Goal: Find specific page/section: Find specific page/section

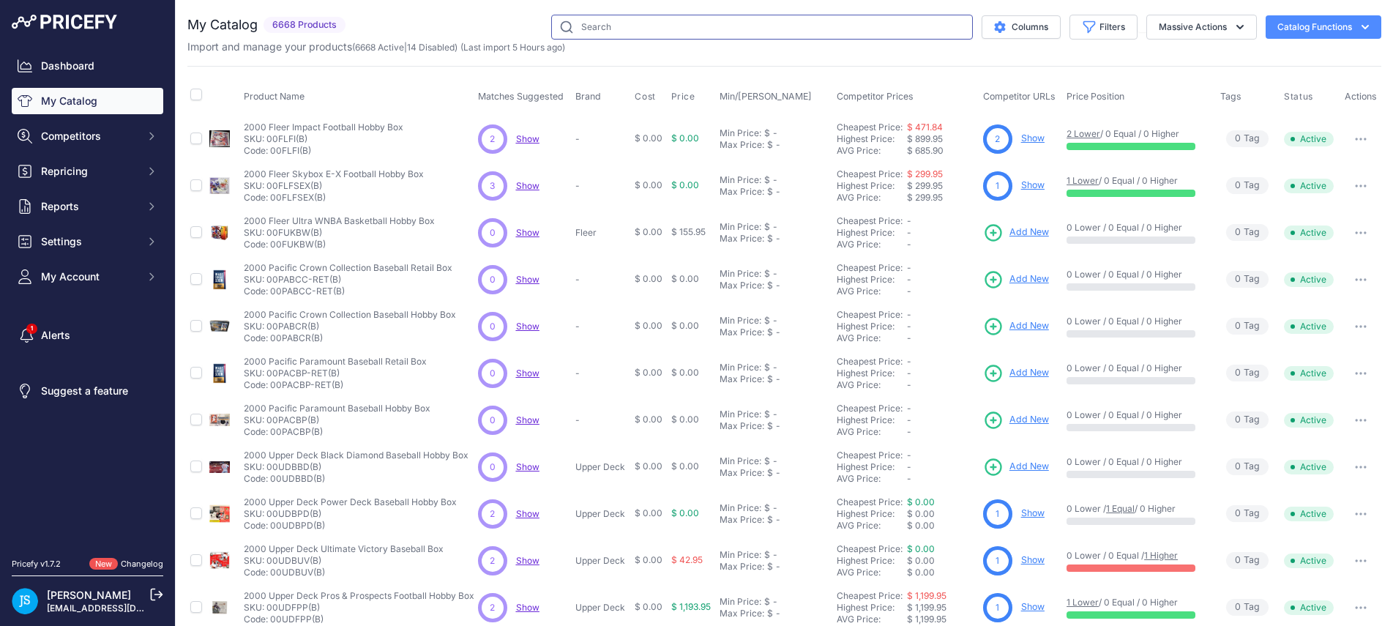
click at [625, 23] on input "text" at bounding box center [762, 27] width 422 height 25
paste input "2023/24 Panini Mosaic Basketball Choice Box"
type input "2023/24 Panini Mosaic Basketball Choice Box"
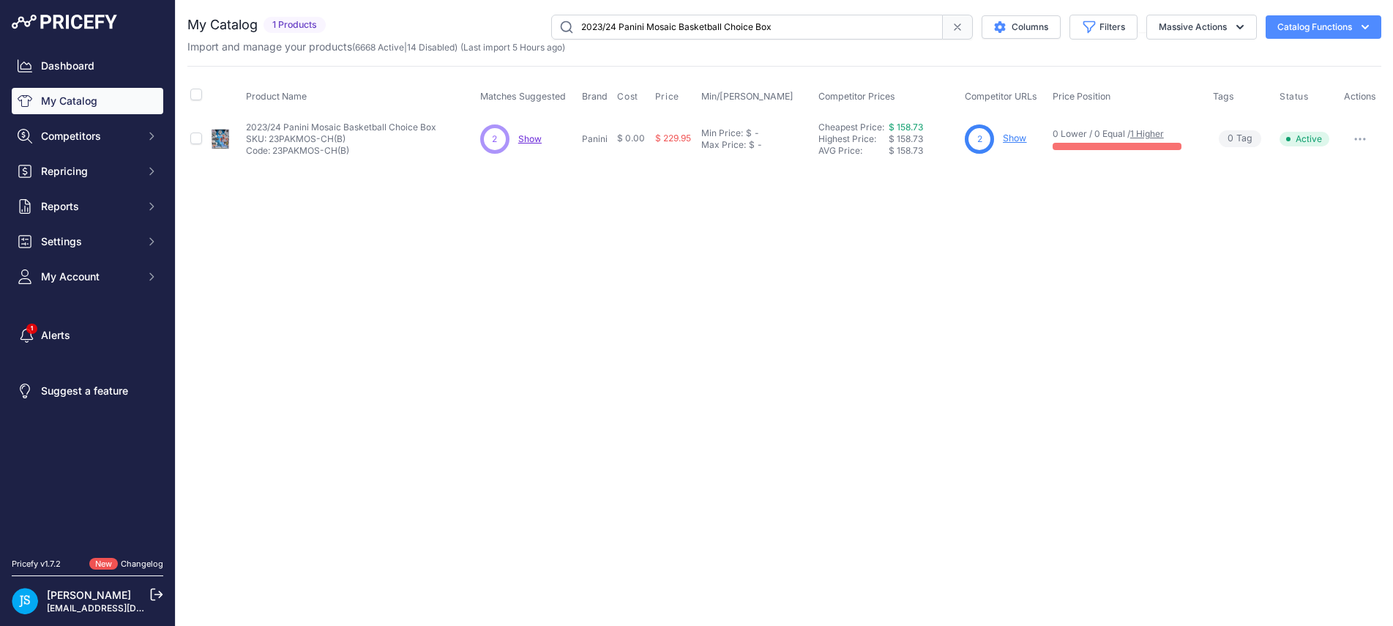
click at [1019, 137] on link "Show" at bounding box center [1014, 138] width 23 height 11
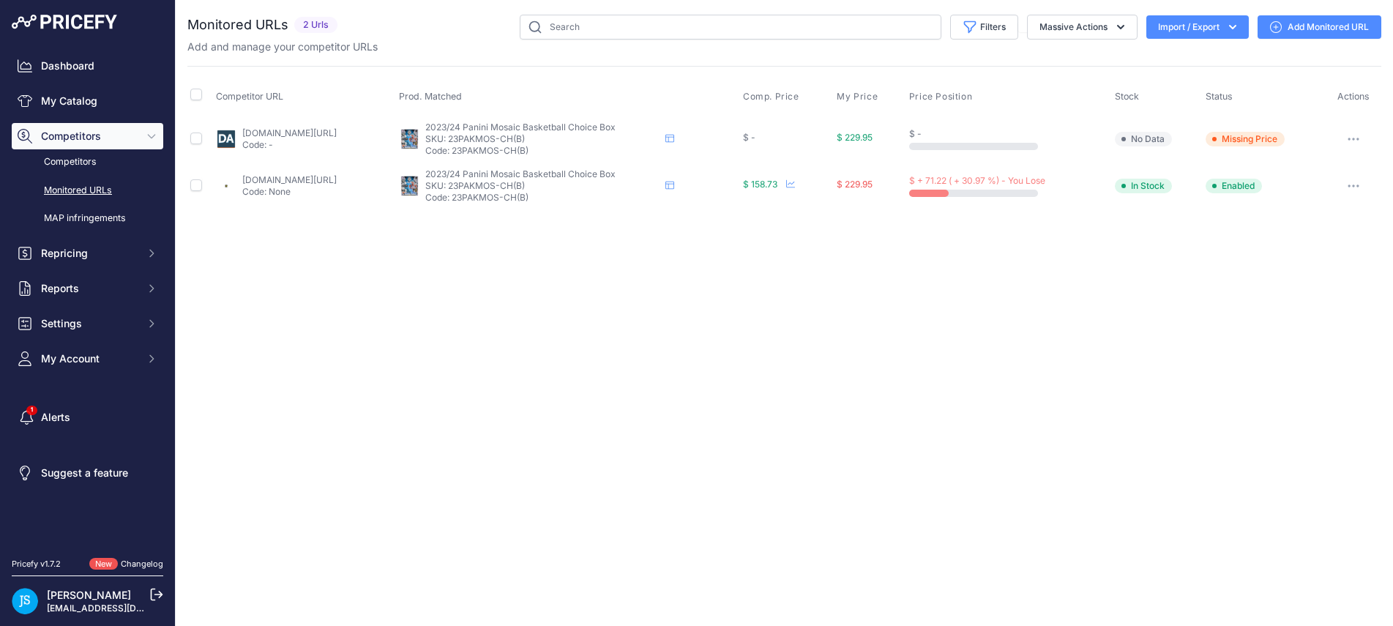
click at [337, 181] on link "steelcitycollectibles.com/i/2023-24-panini-mosaic-choice-basketball-box?prirule…" at bounding box center [289, 179] width 94 height 11
click at [1355, 182] on button "button" at bounding box center [1353, 186] width 29 height 21
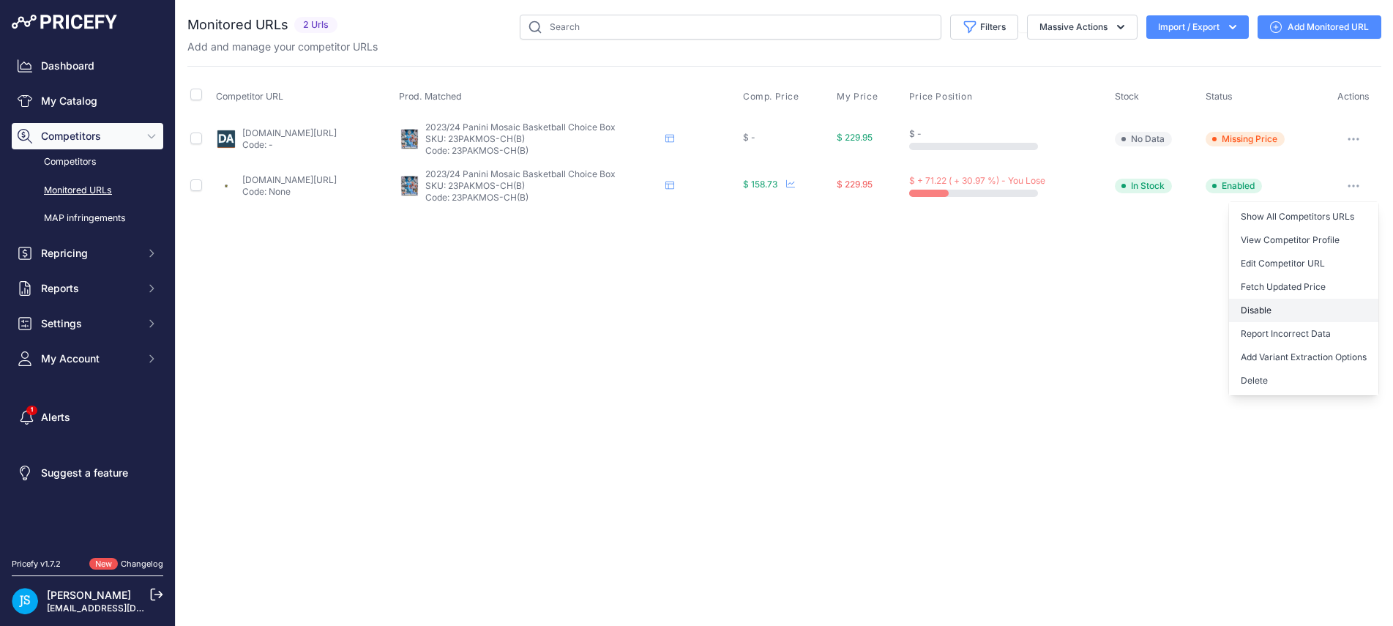
click at [1295, 309] on button "Disable" at bounding box center [1303, 310] width 149 height 23
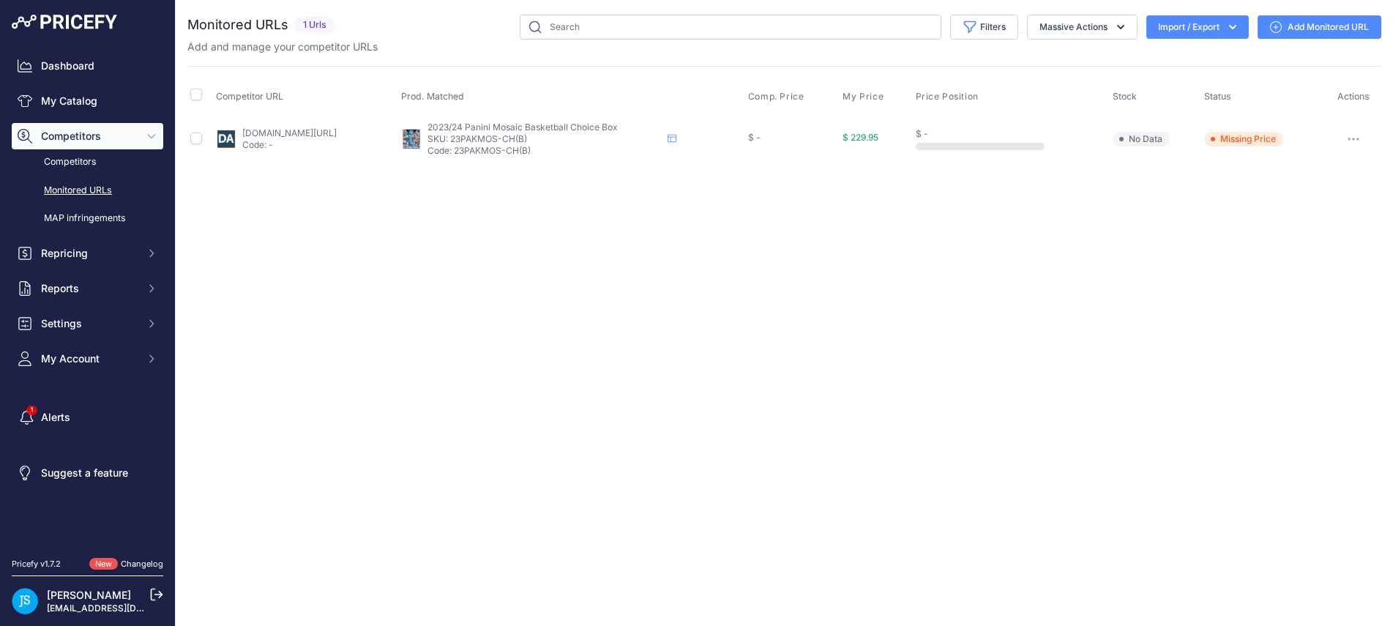
click at [313, 128] on link "dacardworld.com/sports-cards/2023-24-panini-mosaic-basketball-choice-box?prirul…" at bounding box center [289, 132] width 94 height 11
click at [1357, 134] on button "button" at bounding box center [1353, 139] width 29 height 21
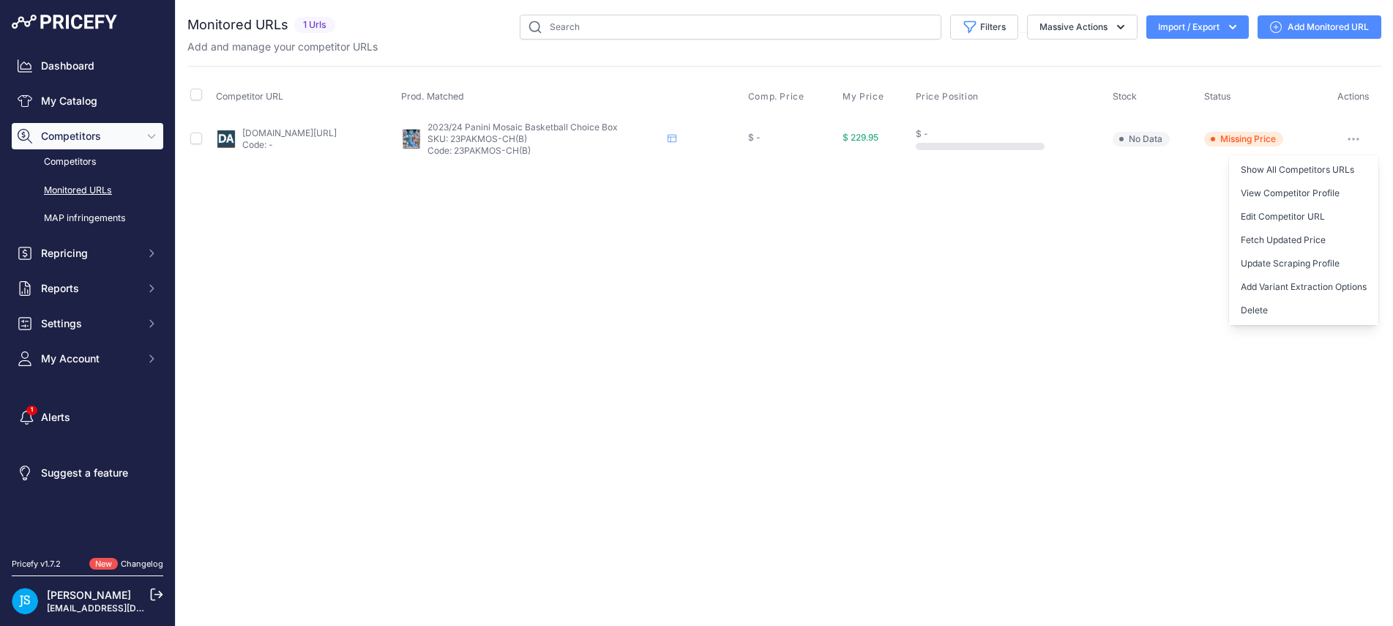
click at [1192, 225] on div "Close You are not connected to the internet." at bounding box center [785, 313] width 1218 height 626
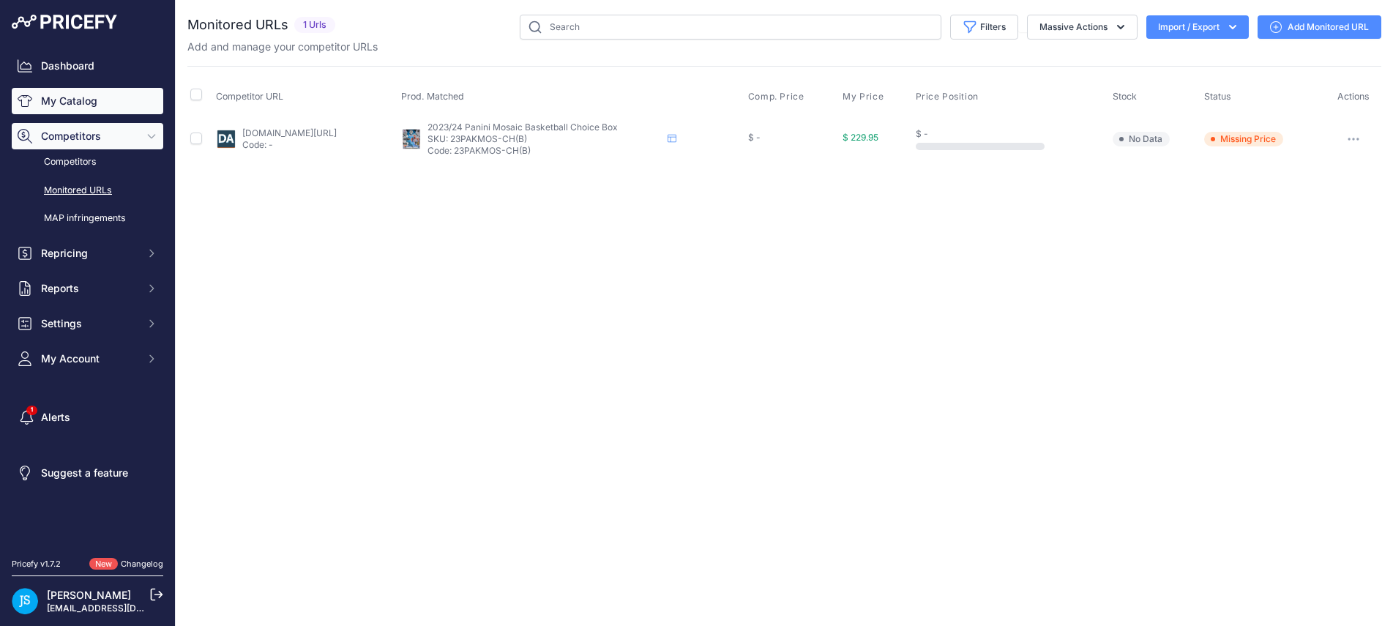
click at [82, 108] on link "My Catalog" at bounding box center [88, 101] width 152 height 26
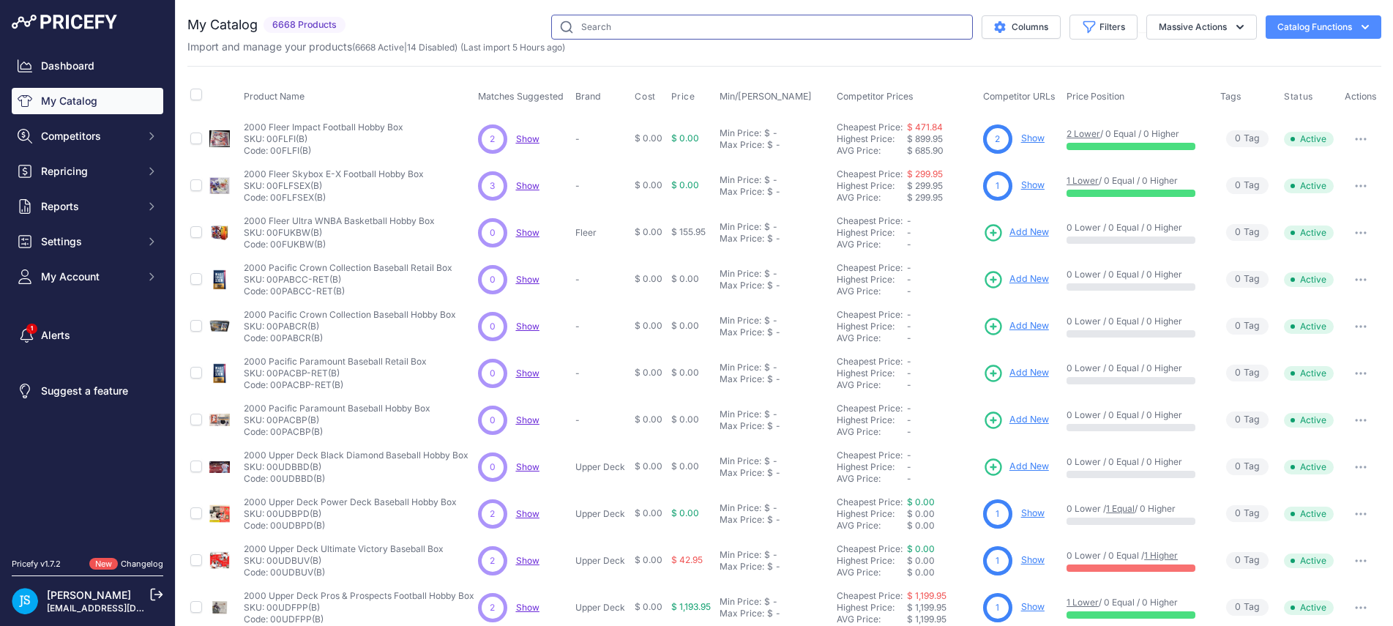
click at [603, 26] on input "text" at bounding box center [762, 27] width 422 height 25
paste input "2024/25 Panini Donruss Soccer Hobby Box"
type input "2024/25 Panini Donruss Soccer Hobby Box"
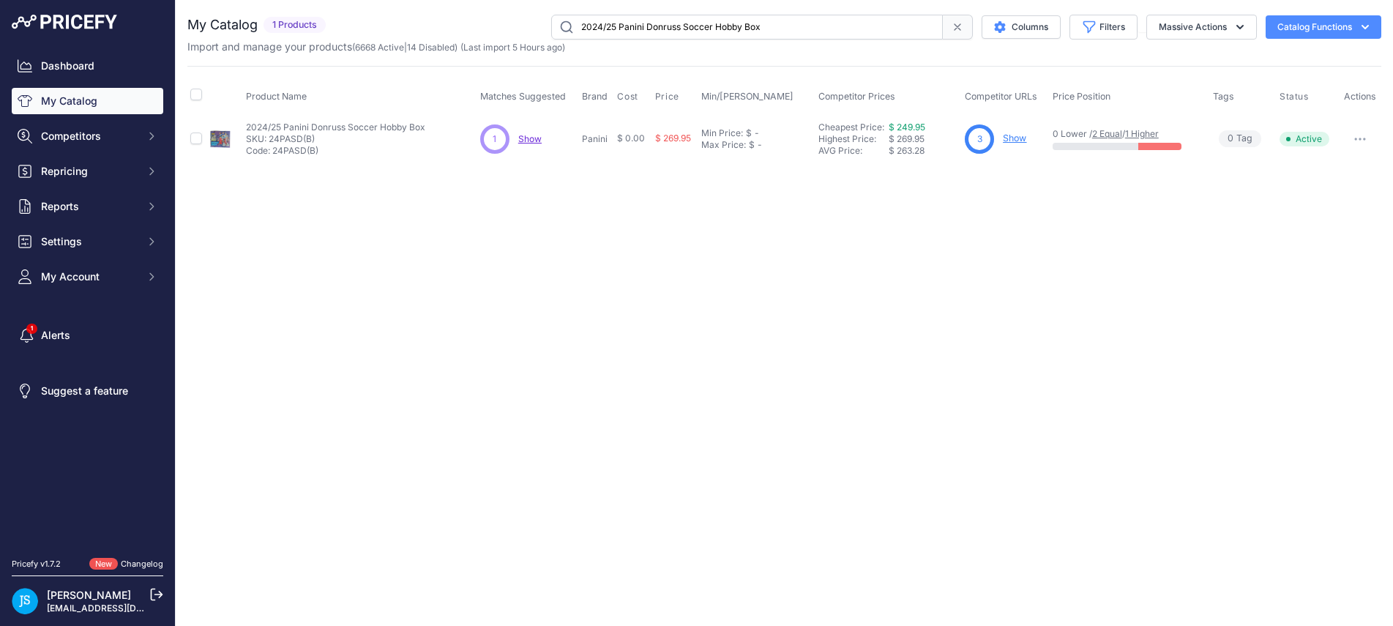
click at [1021, 141] on link "Show" at bounding box center [1014, 138] width 23 height 11
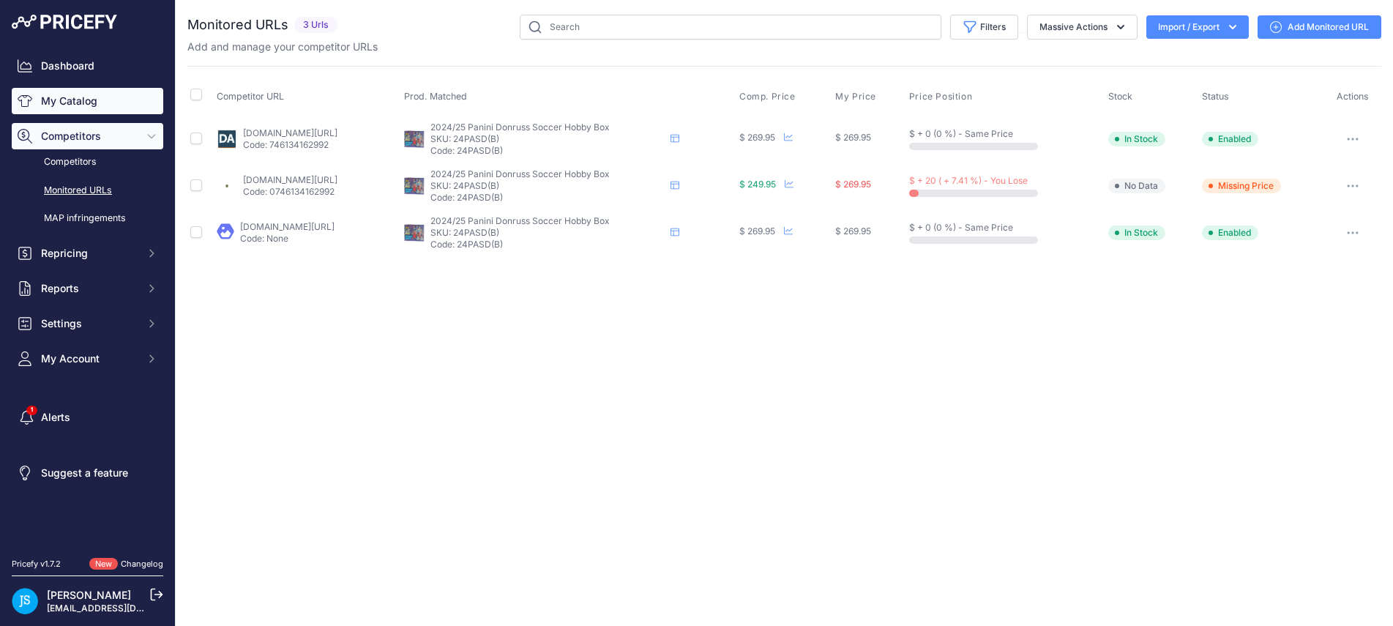
click at [53, 91] on link "My Catalog" at bounding box center [88, 101] width 152 height 26
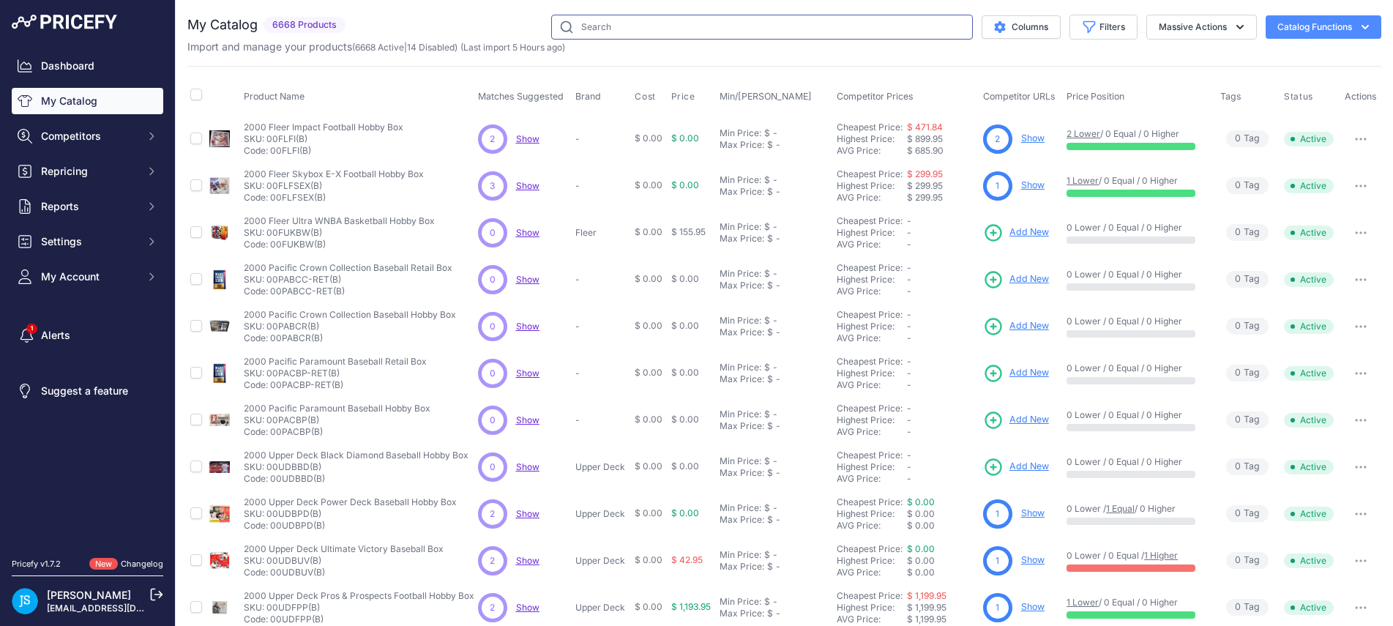
click at [625, 31] on input "text" at bounding box center [762, 27] width 422 height 25
paste input "2024/25 Panini Select FIFA Soccer Hobby Box"
type input "2024/25 Panini Select FIFA Soccer Hobby Box"
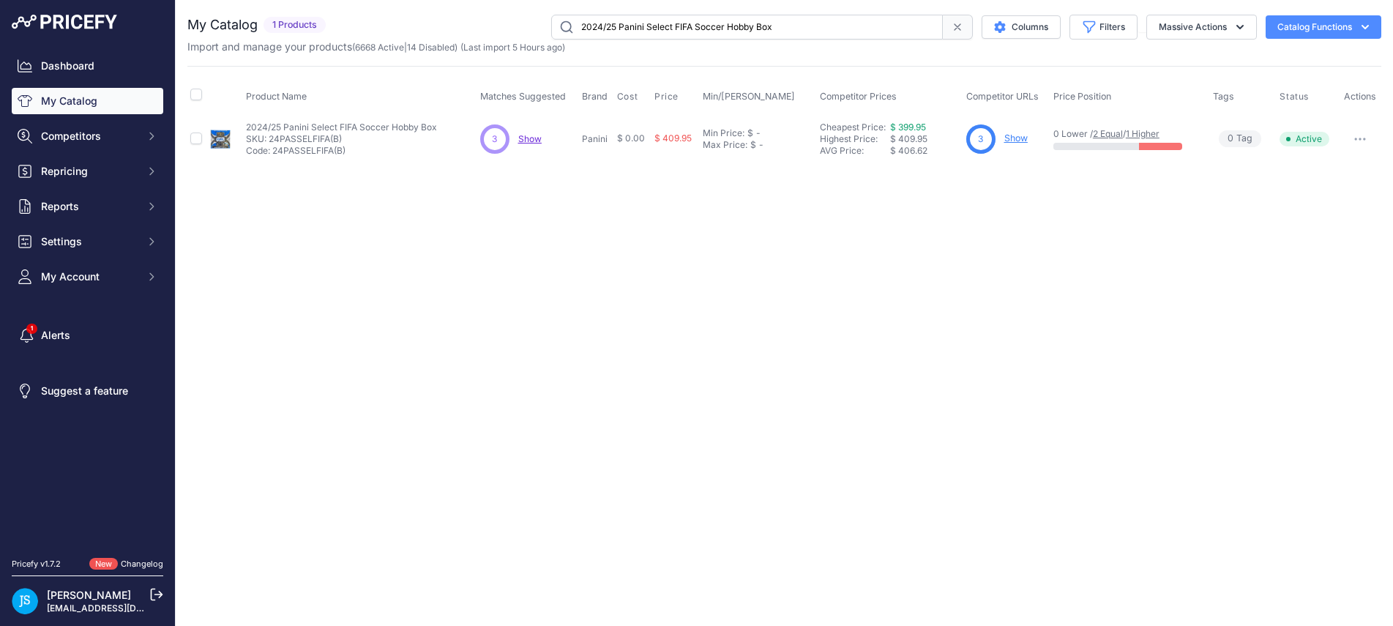
click at [1012, 142] on link "Show" at bounding box center [1016, 138] width 23 height 11
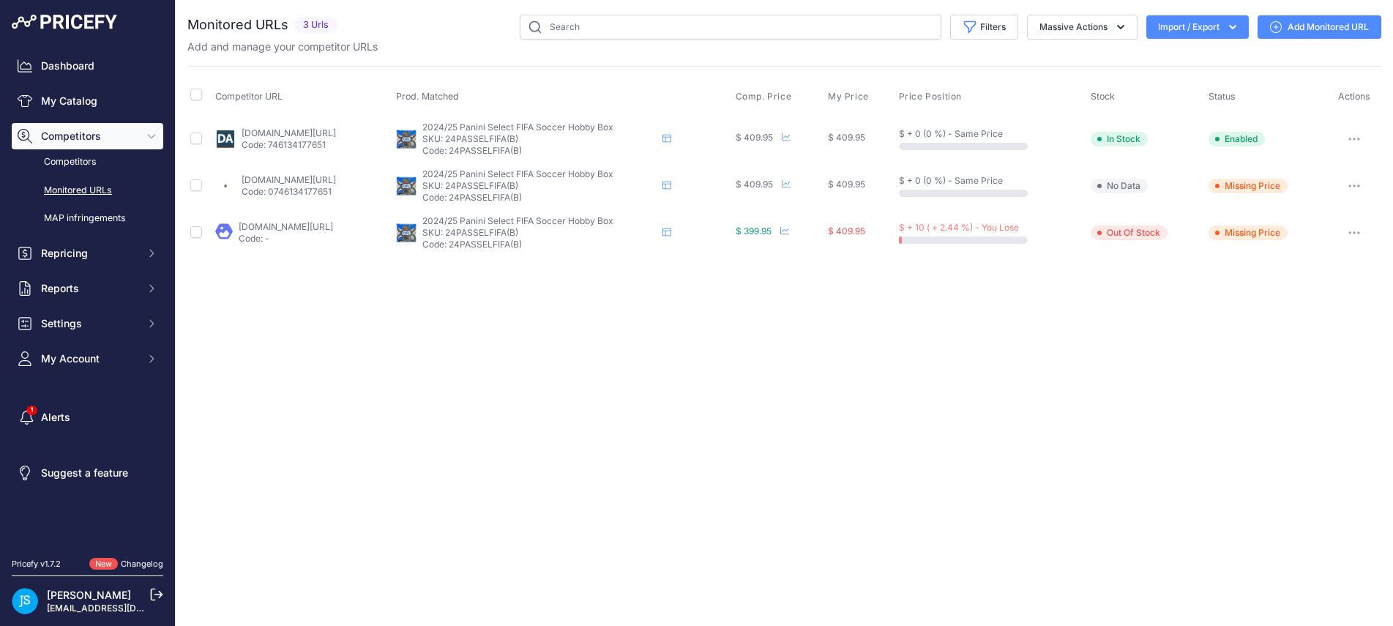
click at [291, 135] on link "dacardworld.com/sports-cards/2024-25-panini-select-fifa-soccer-hobby-box?prirul…" at bounding box center [289, 132] width 94 height 11
click at [278, 192] on p "Code: 0746134177651" at bounding box center [289, 192] width 94 height 12
click at [278, 178] on link "steelcitycollectibles.com/i/2024-25-panini-select-fifa-soccer-hobby-box?prirule…" at bounding box center [289, 179] width 94 height 11
click at [1356, 142] on button "button" at bounding box center [1354, 139] width 29 height 21
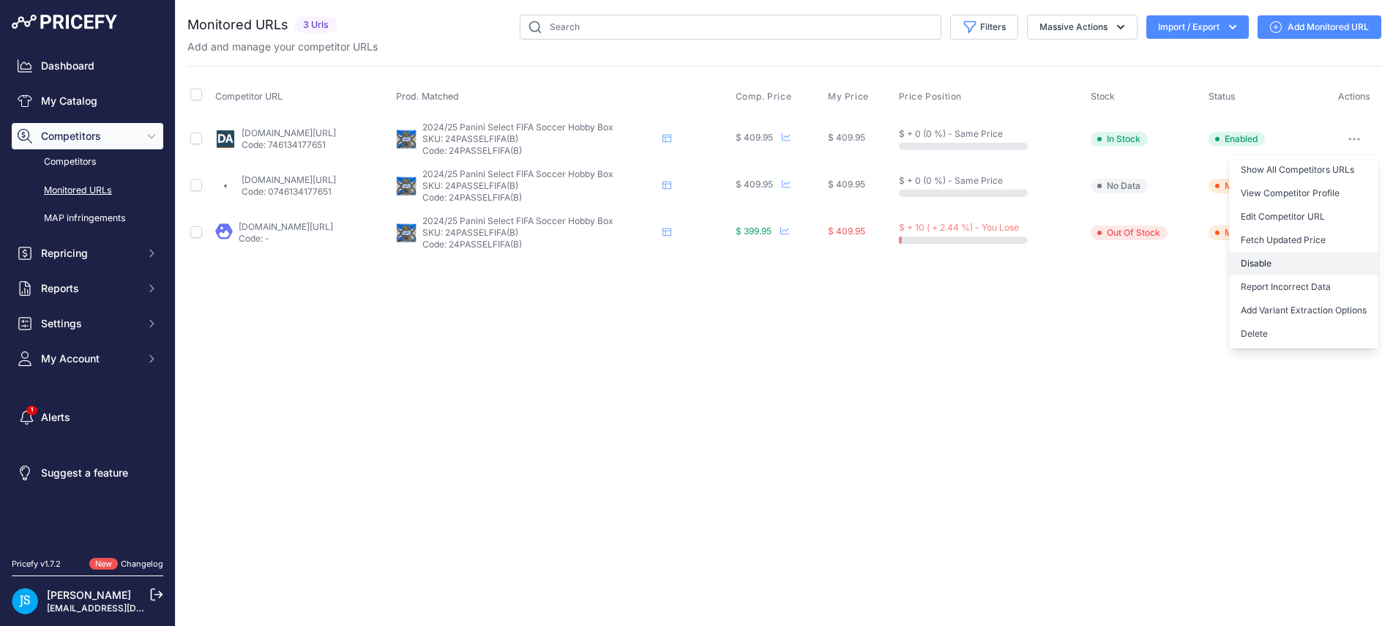
click at [1286, 261] on button "Disable" at bounding box center [1303, 263] width 149 height 23
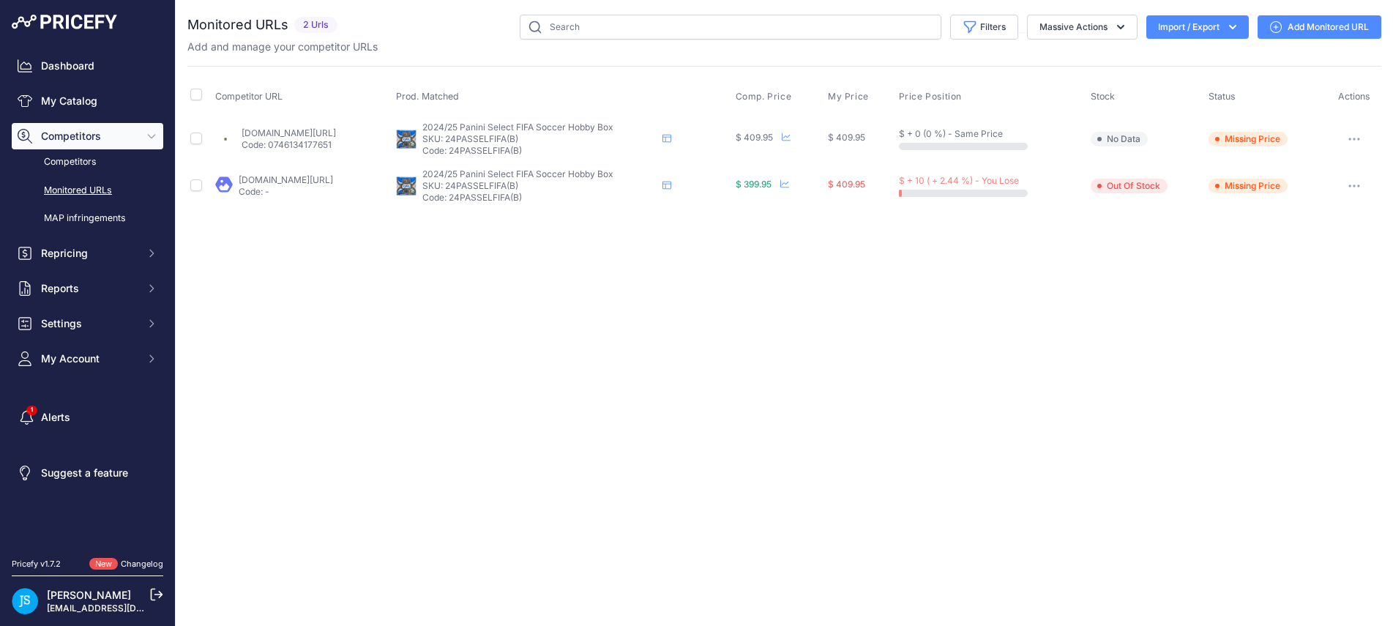
click at [1163, 297] on div "Close You are not connected to the internet." at bounding box center [785, 313] width 1218 height 626
click at [46, 112] on link "My Catalog" at bounding box center [88, 101] width 152 height 26
click at [73, 104] on link "My Catalog" at bounding box center [88, 101] width 152 height 26
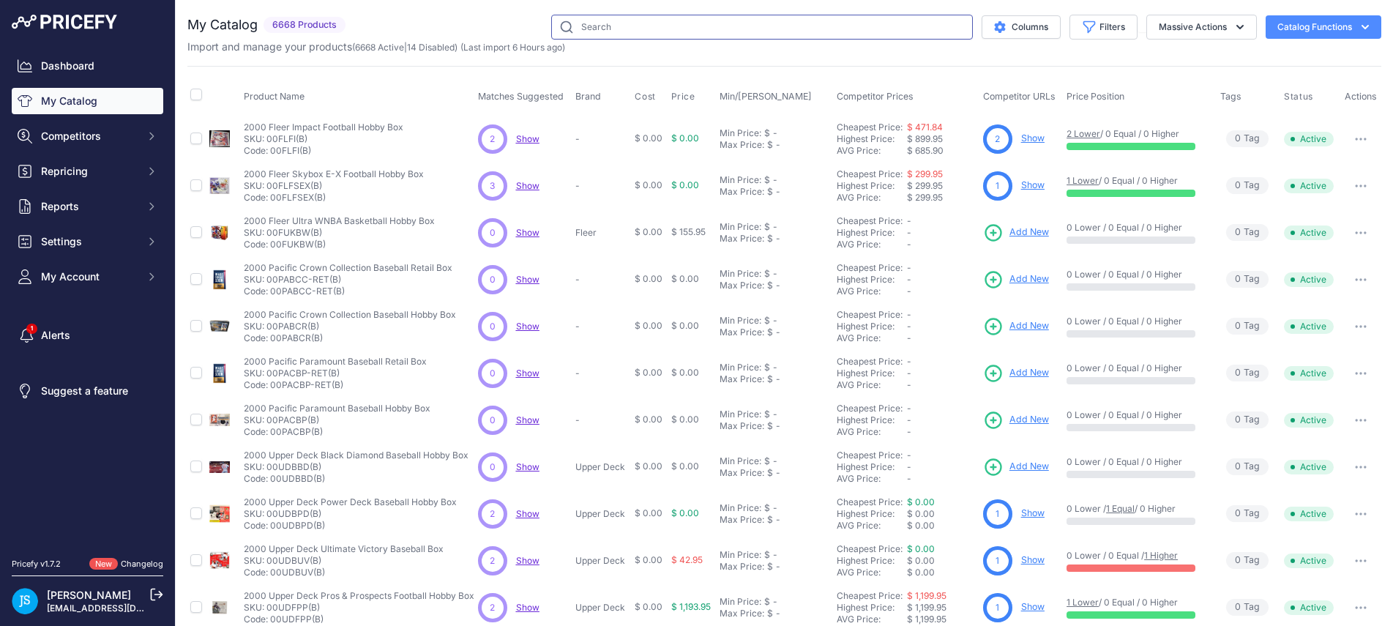
click at [669, 31] on input "text" at bounding box center [762, 27] width 422 height 25
paste input "2023/24 Panini Spectra Basketball International Hobby Box"
type input "2023/24 Panini Spectra Basketball International Hobby Box"
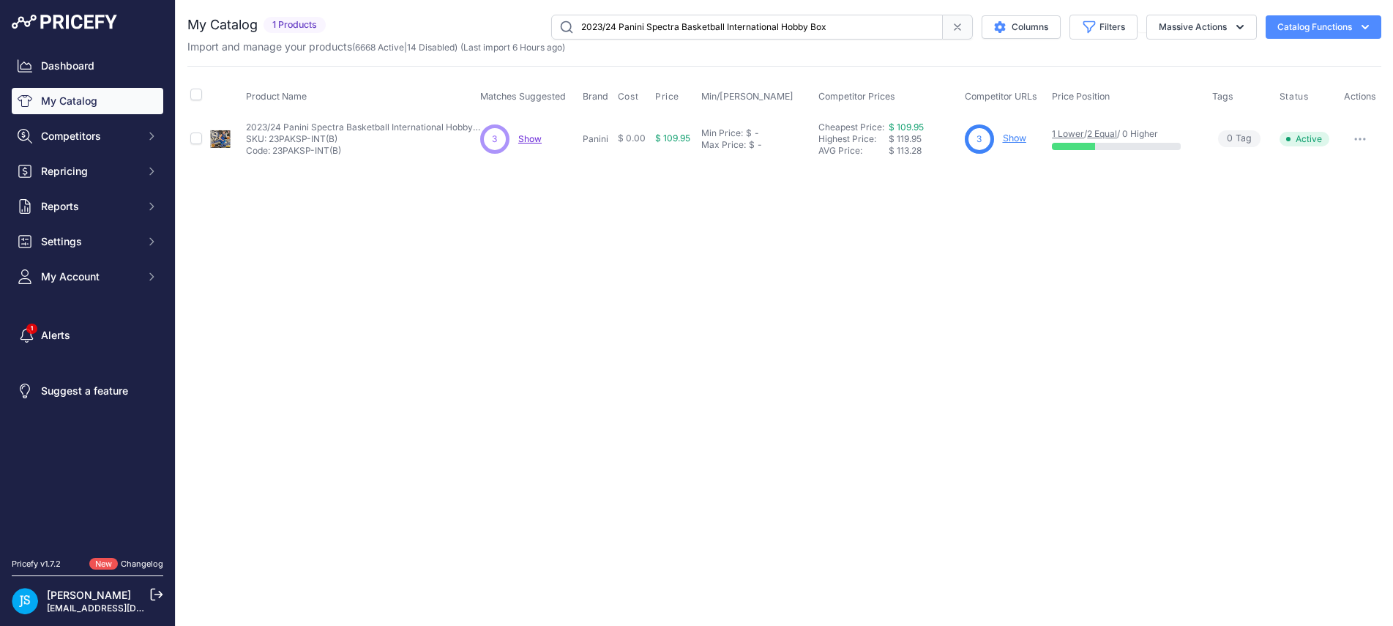
click at [1011, 134] on link "Show" at bounding box center [1014, 138] width 23 height 11
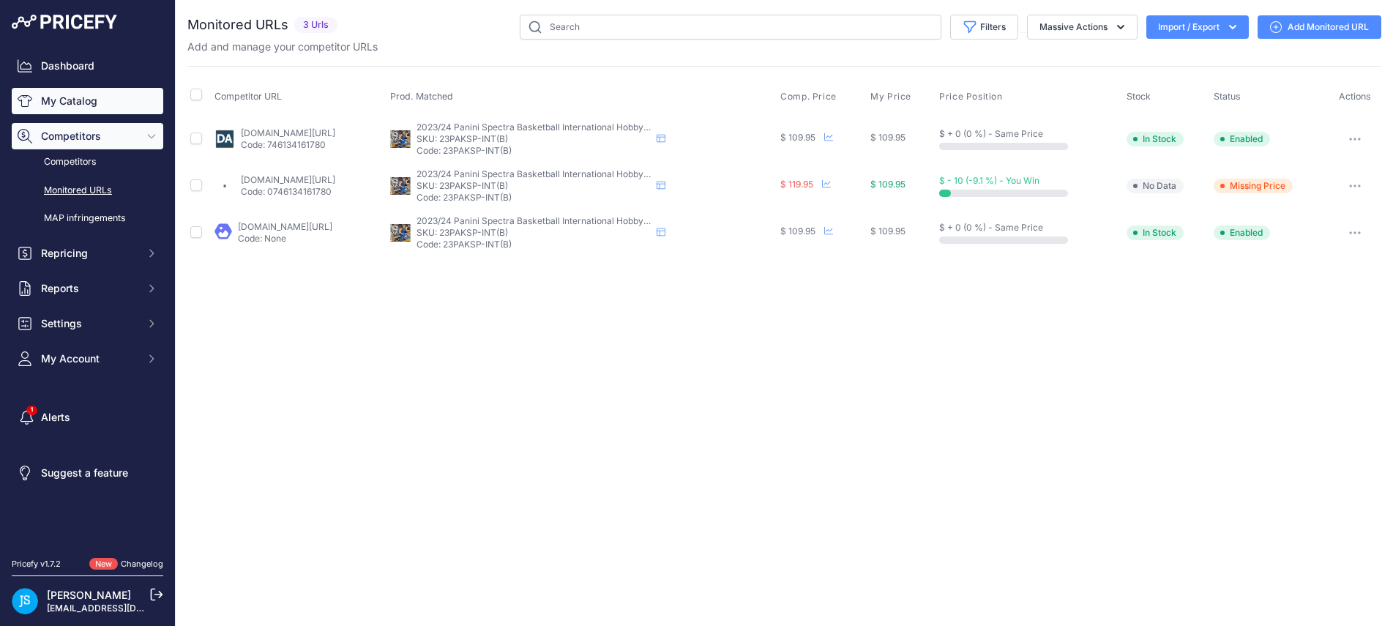
click at [67, 108] on link "My Catalog" at bounding box center [88, 101] width 152 height 26
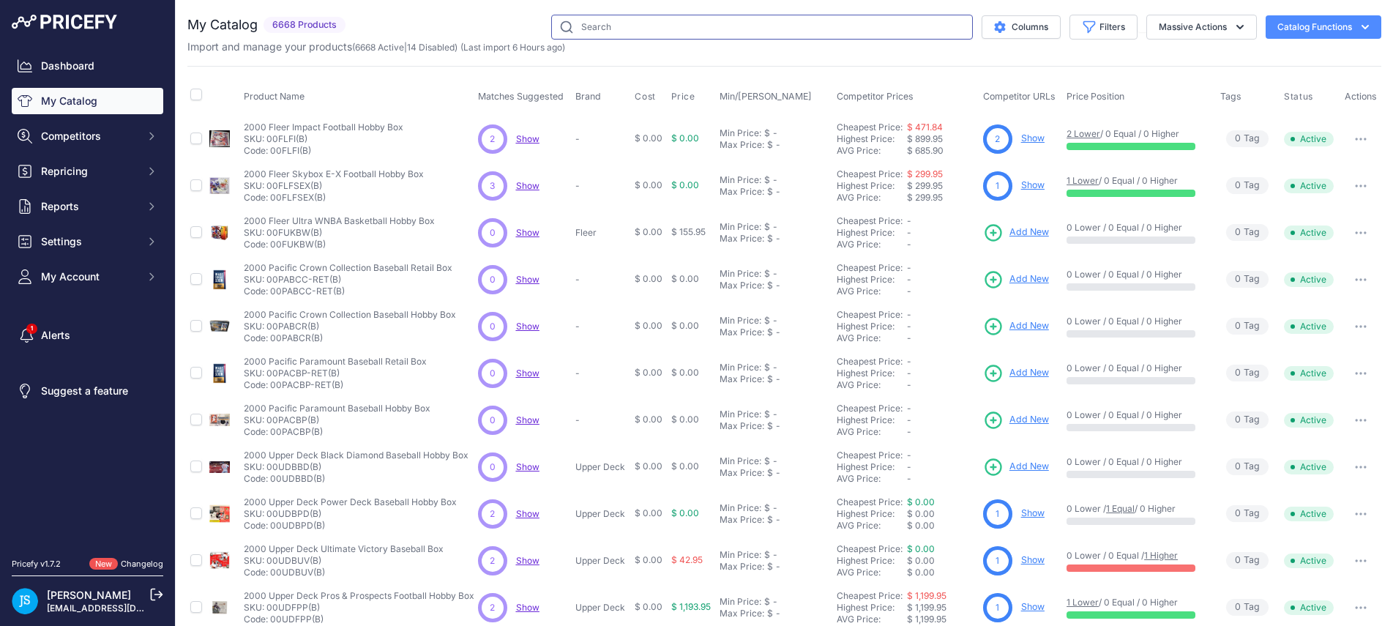
click at [640, 37] on input "text" at bounding box center [762, 27] width 422 height 25
paste input "2022/23 Panini Chronicles Basketball Blaster Box"
type input "2022/23 Panini Chronicles Basketball Blaster Box"
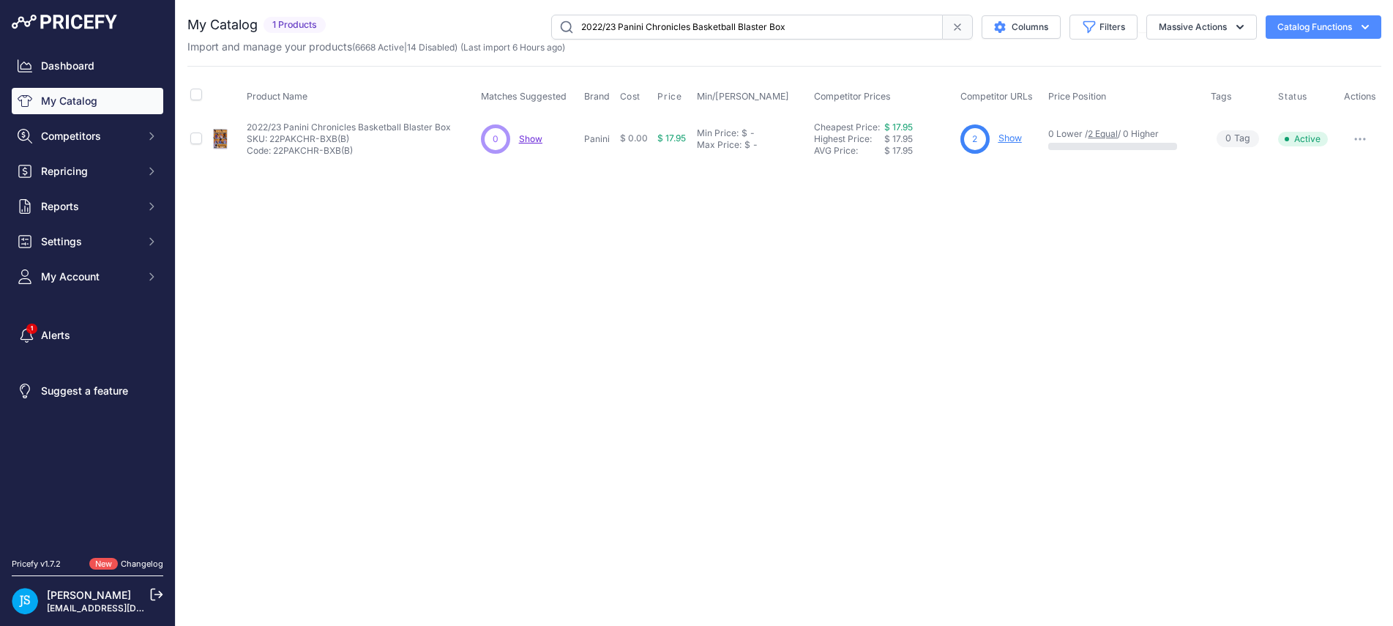
click at [1003, 135] on link "Show" at bounding box center [1010, 138] width 23 height 11
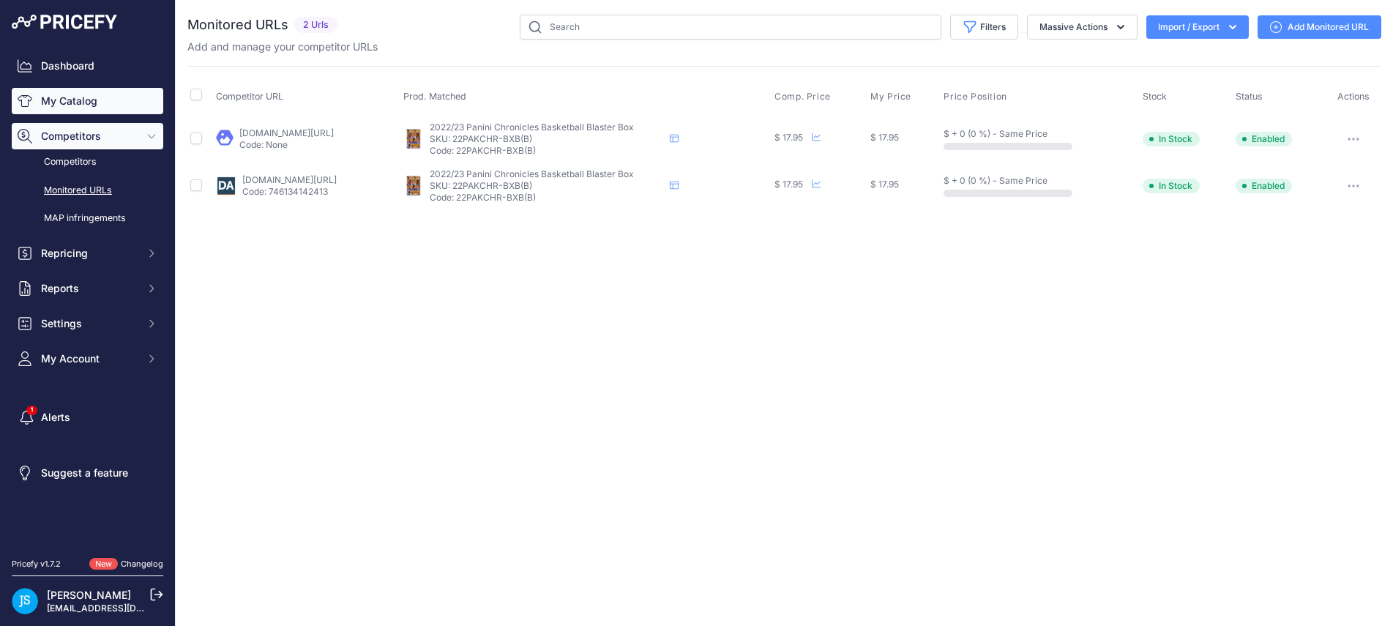
click at [91, 92] on link "My Catalog" at bounding box center [88, 101] width 152 height 26
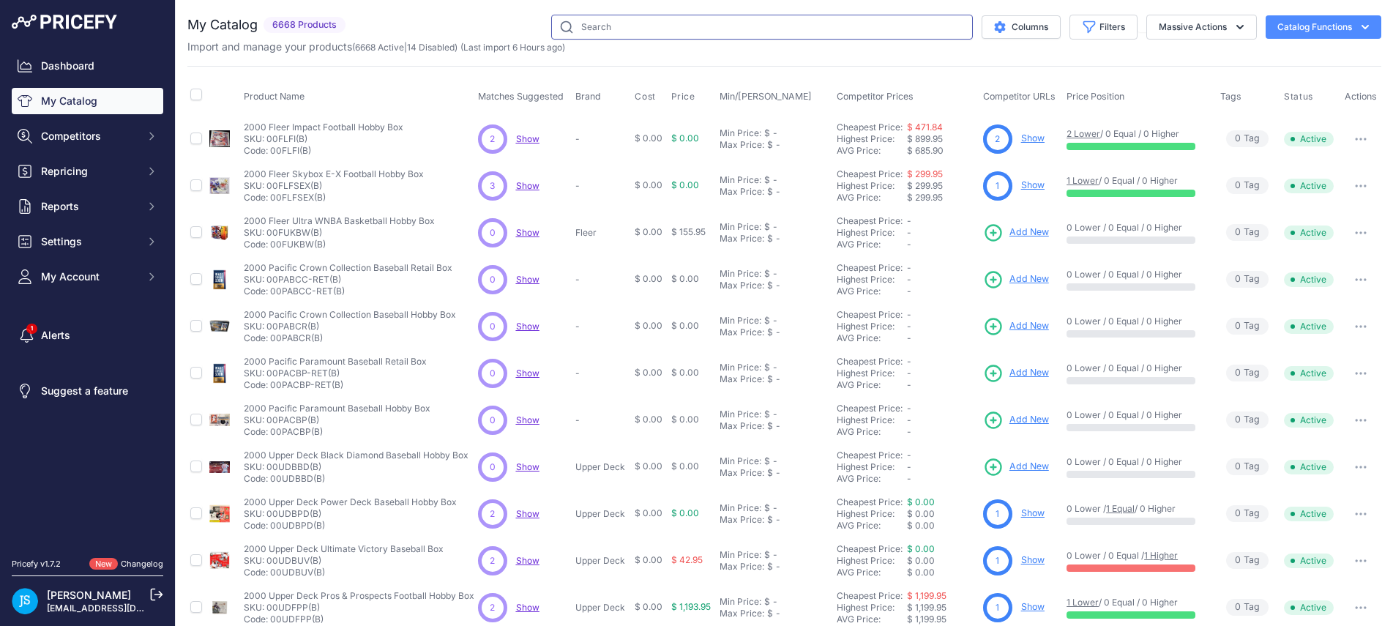
click at [637, 26] on input "text" at bounding box center [762, 27] width 422 height 25
paste input "2022 [PERSON_NAME] Chrome University Football Blaster Box"
type input "2022 [PERSON_NAME] Chrome University Football Blaster Box"
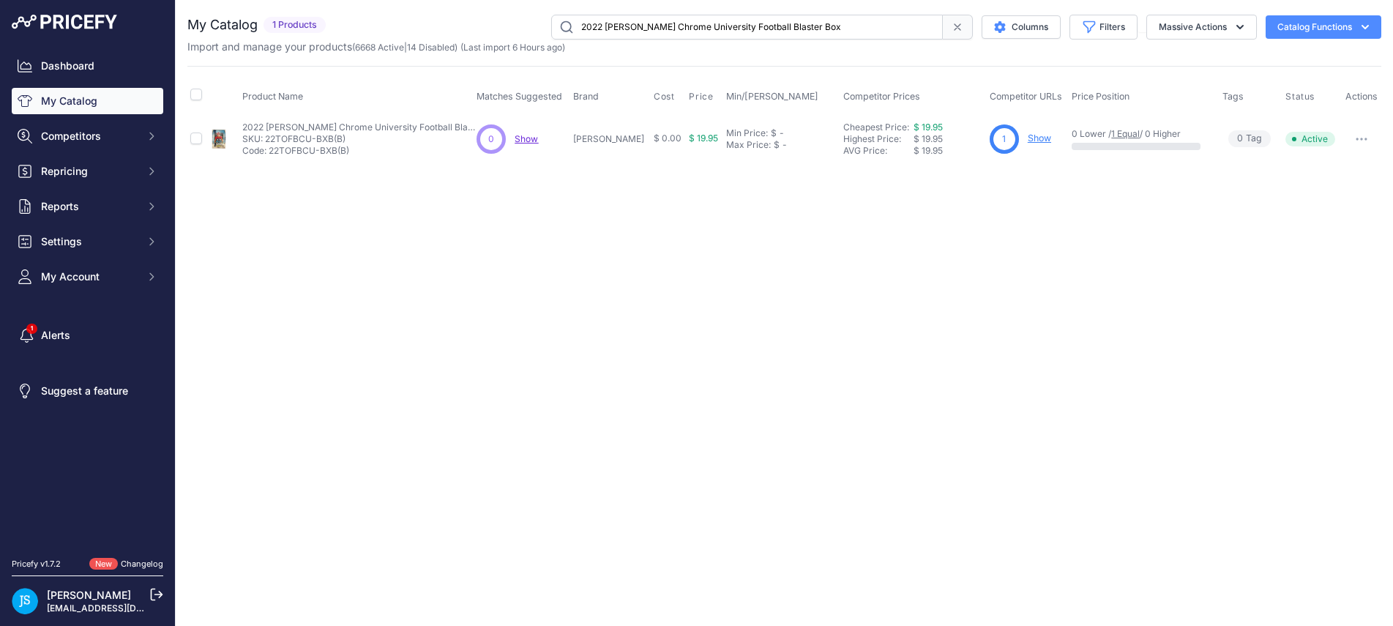
click at [1028, 141] on link "Show" at bounding box center [1039, 138] width 23 height 11
